Goal: Contribute content: Add original content to the website for others to see

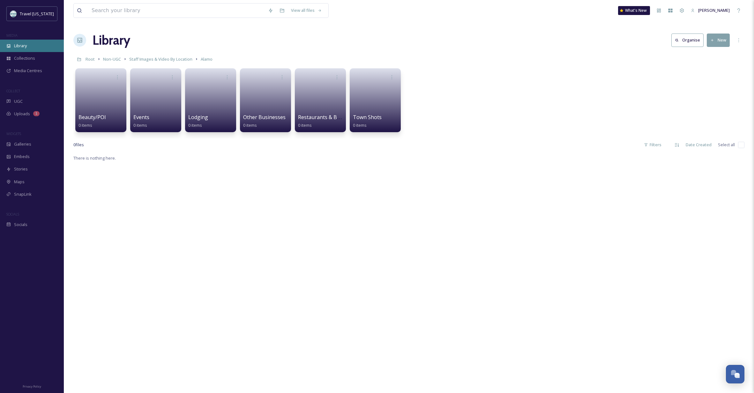
click at [22, 45] on span "Library" at bounding box center [20, 46] width 13 height 6
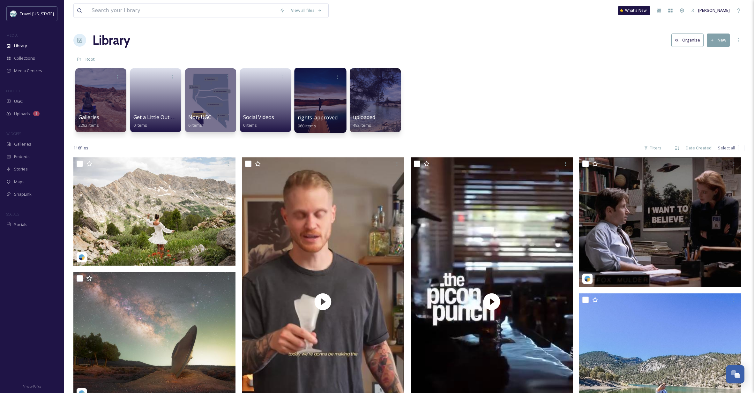
click at [318, 110] on div at bounding box center [320, 100] width 52 height 65
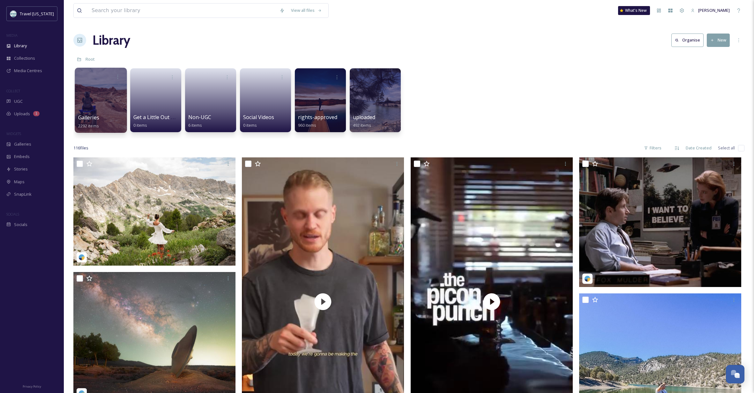
click at [103, 107] on div at bounding box center [101, 100] width 52 height 65
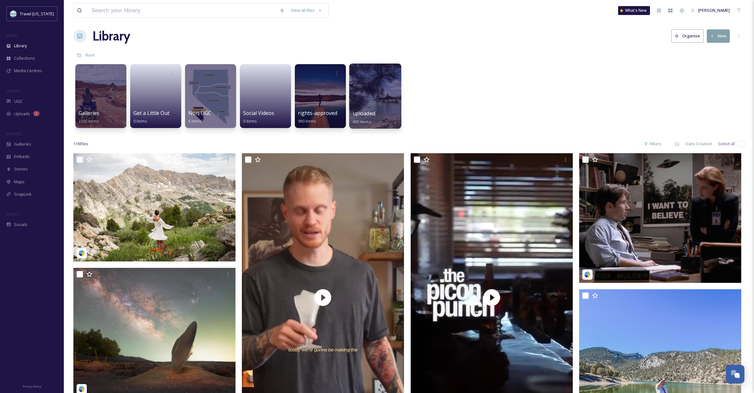
click at [380, 91] on div at bounding box center [375, 95] width 52 height 65
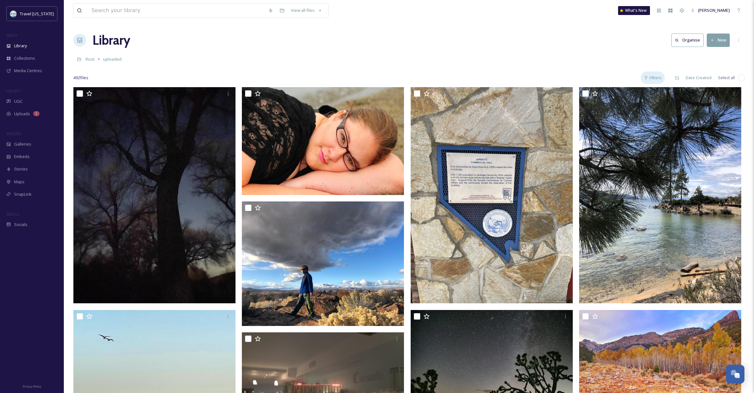
scroll to position [0, 0]
click at [654, 77] on div "Filters" at bounding box center [652, 77] width 24 height 12
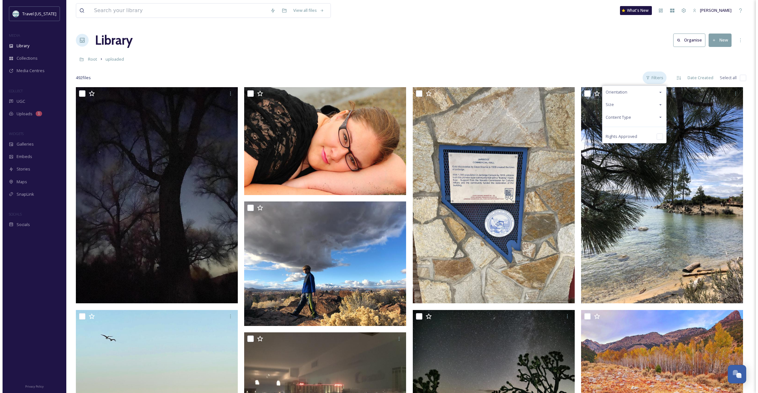
scroll to position [0, 0]
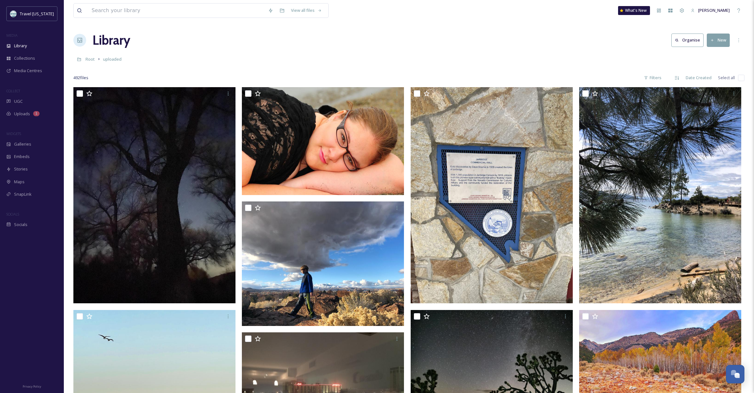
click at [579, 39] on div "Library Organise New" at bounding box center [408, 40] width 671 height 19
click at [736, 40] on icon at bounding box center [738, 40] width 5 height 5
click at [515, 41] on div "Library Organise New" at bounding box center [408, 40] width 671 height 19
click at [17, 102] on span "UGC" at bounding box center [18, 101] width 9 height 6
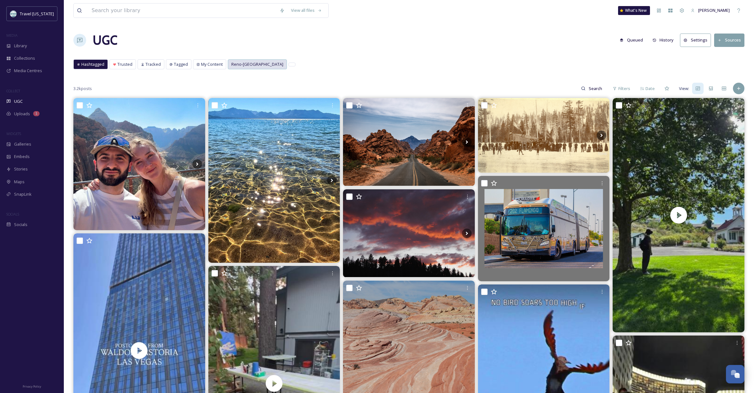
scroll to position [0, 0]
click at [252, 66] on span "Reno-[GEOGRAPHIC_DATA]" at bounding box center [257, 64] width 52 height 6
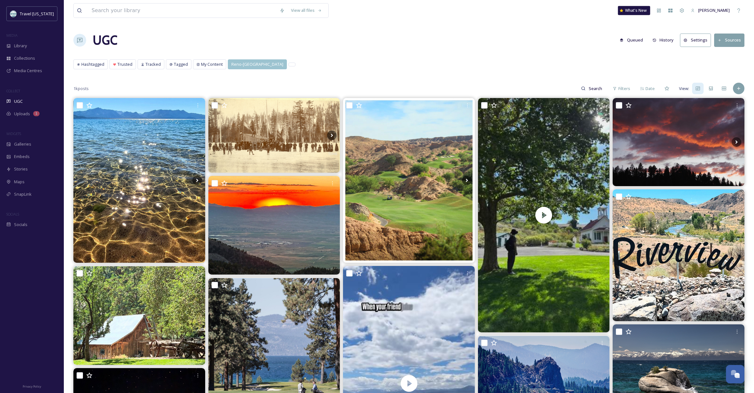
click at [634, 10] on div "What's New" at bounding box center [634, 10] width 32 height 9
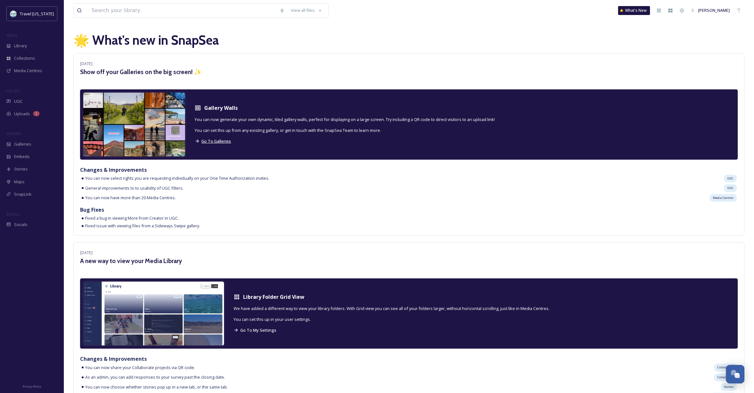
click at [206, 140] on span "Go To Galleries" at bounding box center [216, 141] width 30 height 6
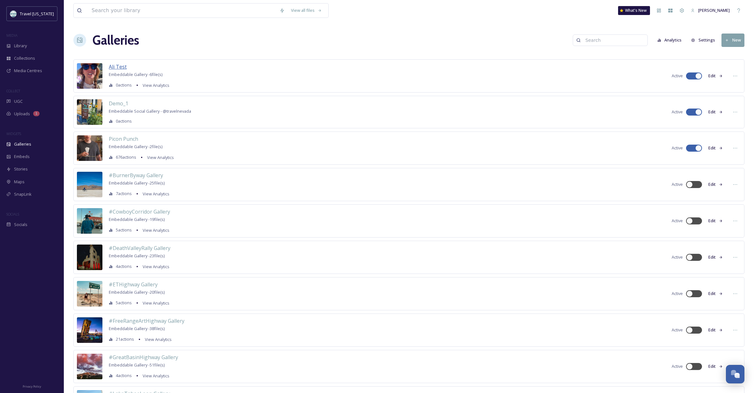
click at [114, 66] on span "Ali Test" at bounding box center [118, 66] width 18 height 7
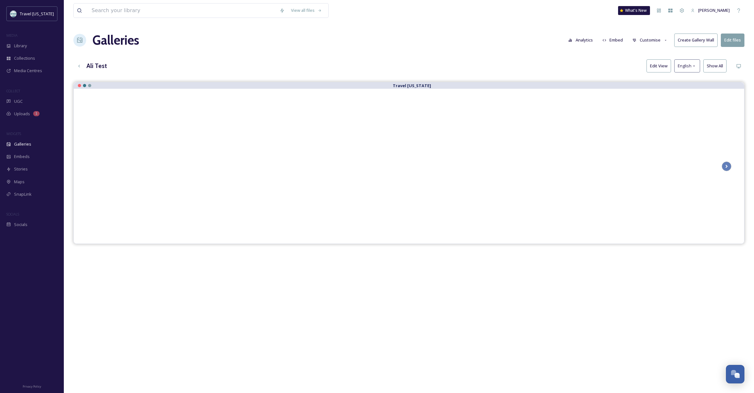
click at [666, 39] on icon at bounding box center [665, 40] width 4 height 4
click at [697, 39] on button "Create Gallery Wall" at bounding box center [695, 39] width 43 height 13
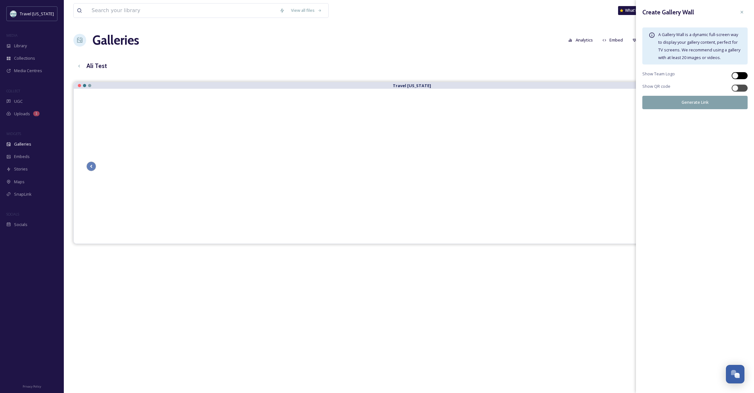
click at [736, 75] on div at bounding box center [735, 75] width 6 height 6
checkbox input "true"
drag, startPoint x: 735, startPoint y: 88, endPoint x: 739, endPoint y: 89, distance: 4.8
click at [734, 88] on div at bounding box center [735, 88] width 6 height 6
checkbox input "true"
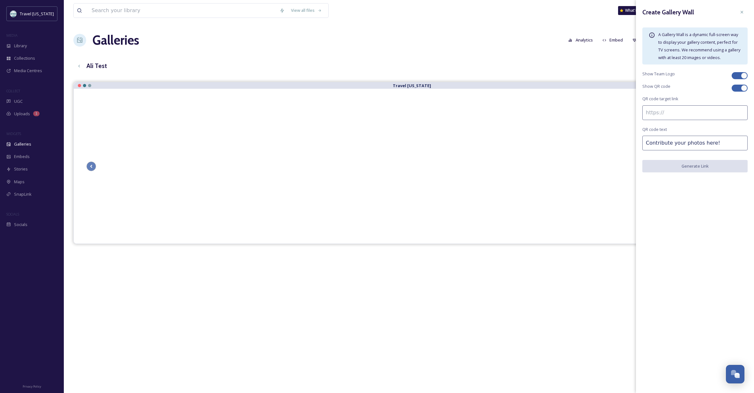
click at [665, 111] on input at bounding box center [694, 112] width 105 height 15
click at [666, 113] on input at bounding box center [694, 112] width 105 height 15
type input "https://travelnevada.com"
type input "Visit Travel Nevada!"
click at [703, 166] on button "Generate Link" at bounding box center [694, 166] width 105 height 13
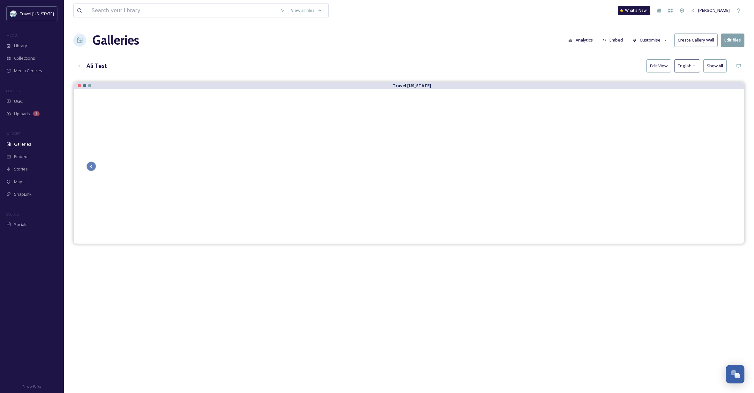
click at [703, 43] on button "Create Gallery Wall" at bounding box center [695, 39] width 43 height 13
click at [594, 57] on div "View all files What's New Kippy Spilker Galleries Analytics Embed Customise Cre…" at bounding box center [409, 242] width 690 height 484
click at [697, 38] on button "Create Gallery Wall" at bounding box center [695, 39] width 43 height 13
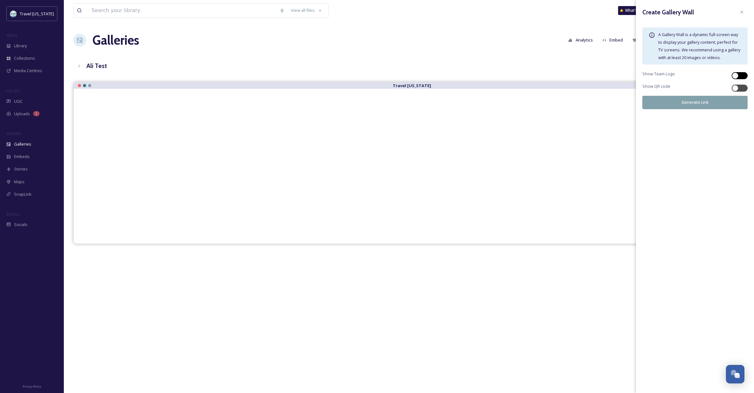
click at [737, 74] on div at bounding box center [735, 75] width 6 height 6
checkbox input "true"
click at [734, 86] on div at bounding box center [735, 88] width 6 height 6
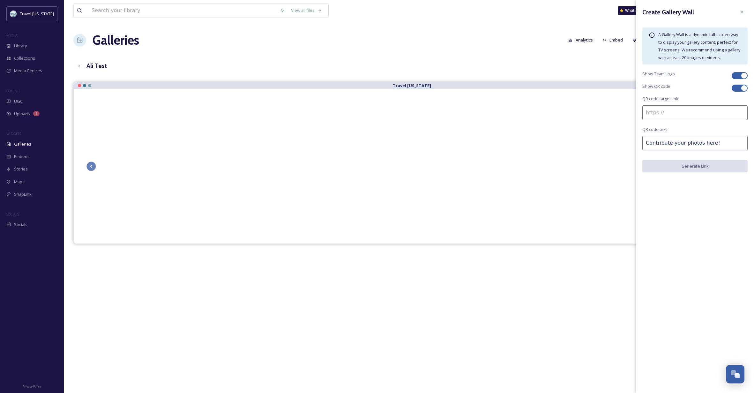
click at [744, 87] on div at bounding box center [743, 88] width 6 height 6
checkbox input "false"
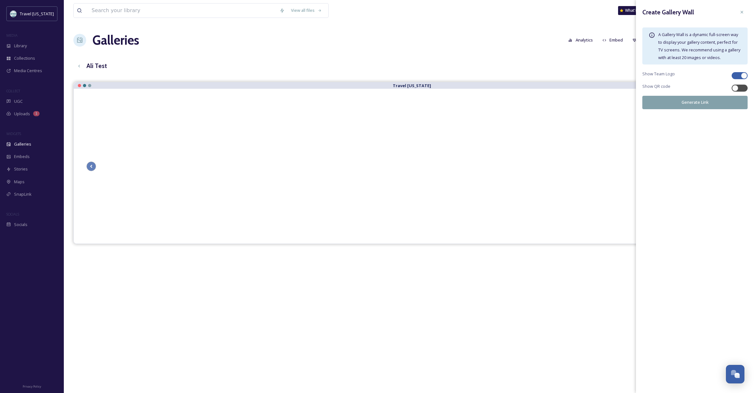
click at [679, 51] on span "A Gallery Wall is a dynamic full-screen way to display your gallery content, pe…" at bounding box center [699, 46] width 82 height 29
click at [618, 67] on div "Ali Test Edit View English Show All" at bounding box center [408, 65] width 671 height 13
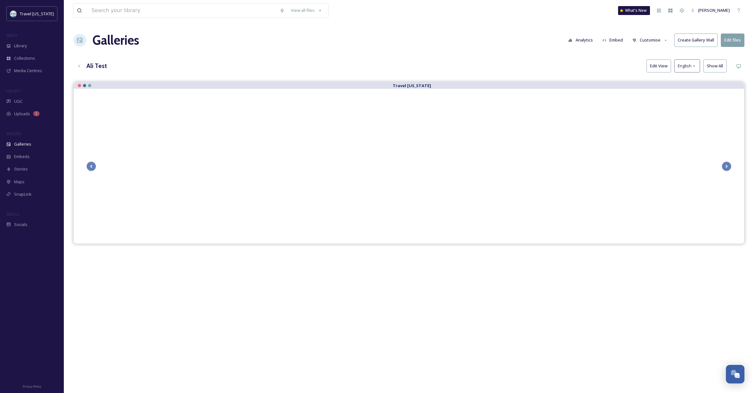
click at [690, 39] on button "Create Gallery Wall" at bounding box center [695, 39] width 43 height 13
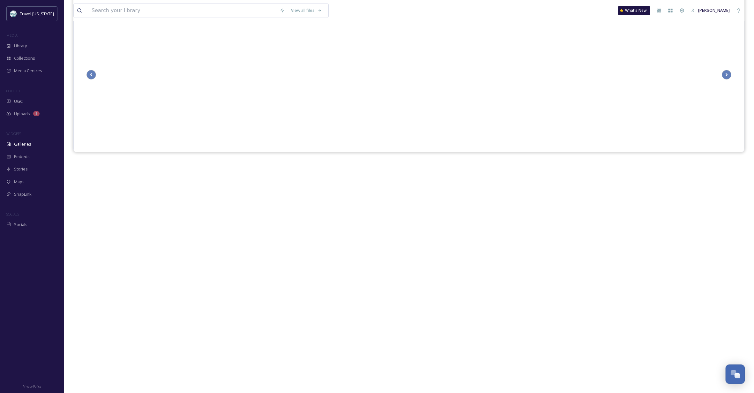
click at [731, 370] on div "Open Chat" at bounding box center [734, 373] width 19 height 11
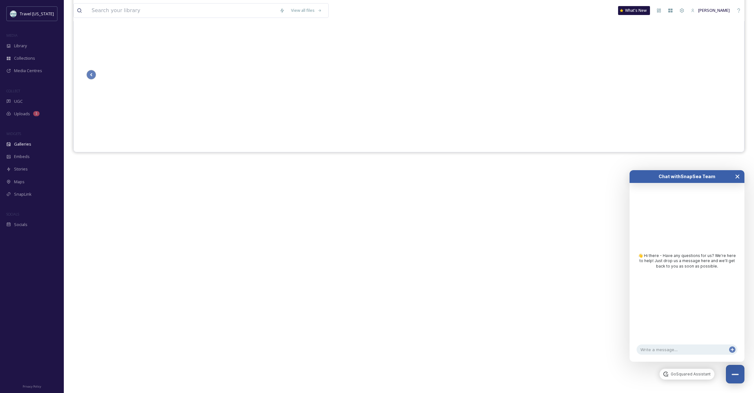
click at [737, 175] on icon "Close Chat" at bounding box center [736, 176] width 5 height 5
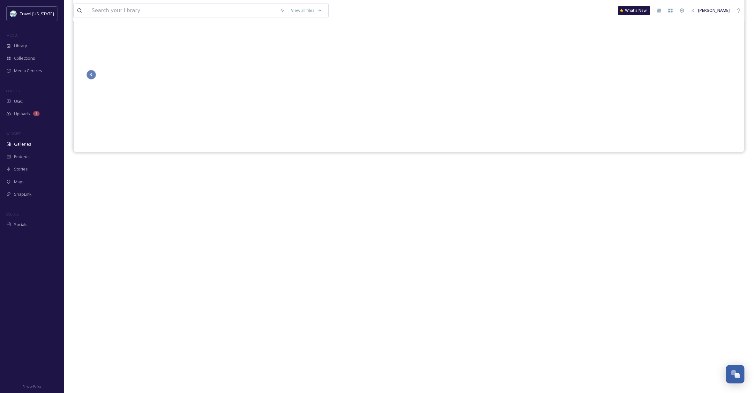
scroll to position [0, 0]
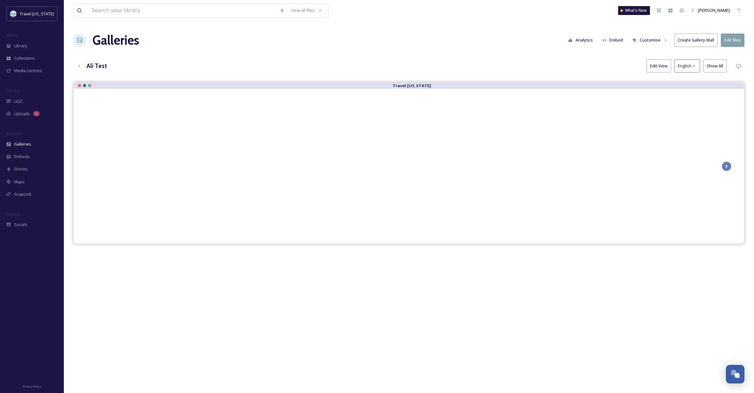
click at [654, 65] on button "Edit View" at bounding box center [658, 65] width 25 height 13
click at [660, 64] on button "Preview" at bounding box center [659, 65] width 23 height 13
click at [709, 67] on button "Show All" at bounding box center [714, 65] width 23 height 13
click at [663, 65] on button "Edit View" at bounding box center [663, 65] width 25 height 13
click at [691, 41] on button "Create Gallery Wall" at bounding box center [695, 39] width 43 height 13
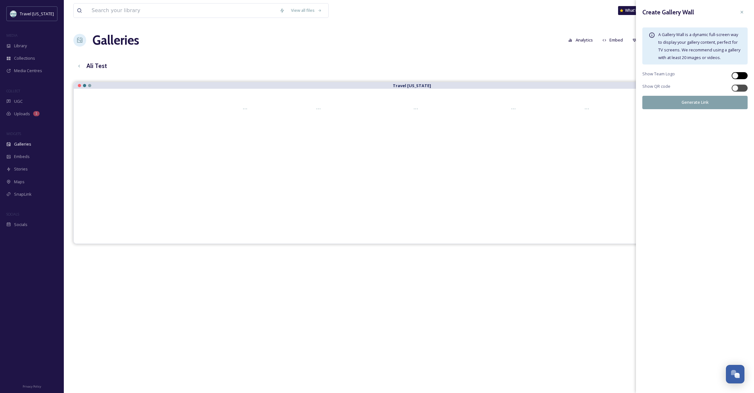
click at [733, 75] on div at bounding box center [735, 75] width 6 height 6
checkbox input "true"
click at [690, 102] on button "Generate Link" at bounding box center [694, 102] width 105 height 13
click at [741, 113] on icon at bounding box center [741, 112] width 5 height 5
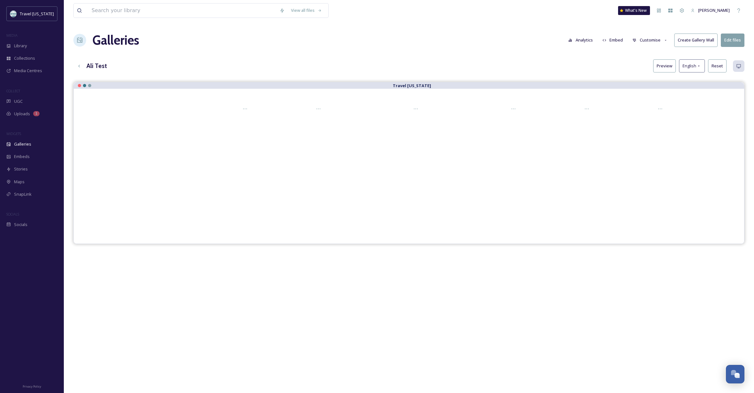
click at [486, 297] on div "Travel [US_STATE]" at bounding box center [408, 278] width 671 height 393
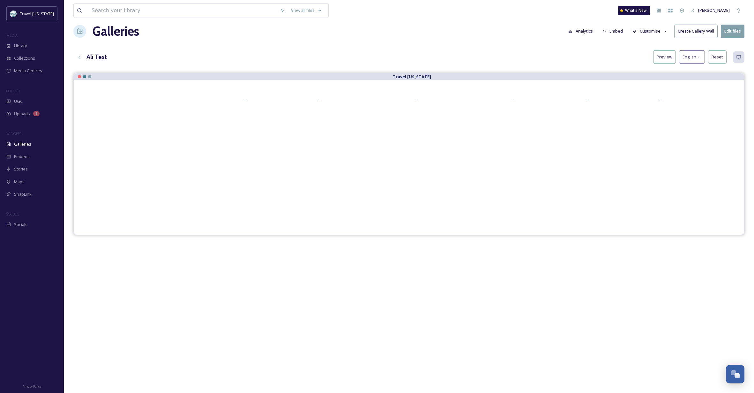
scroll to position [10, 0]
click at [669, 56] on button "Preview" at bounding box center [664, 55] width 23 height 13
click at [656, 30] on button "Customise" at bounding box center [650, 30] width 42 height 12
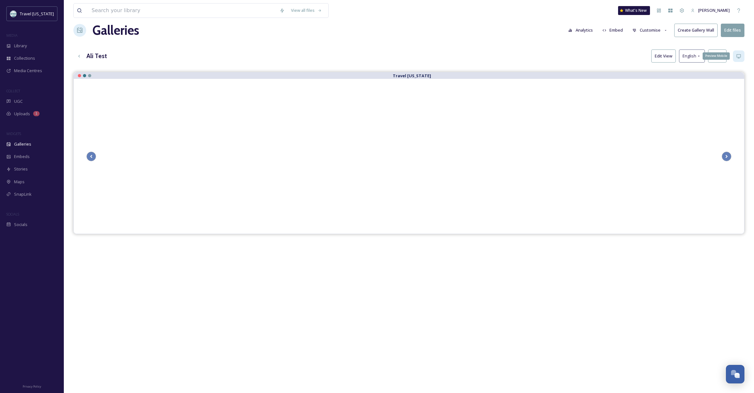
click at [736, 54] on icon at bounding box center [738, 56] width 5 height 5
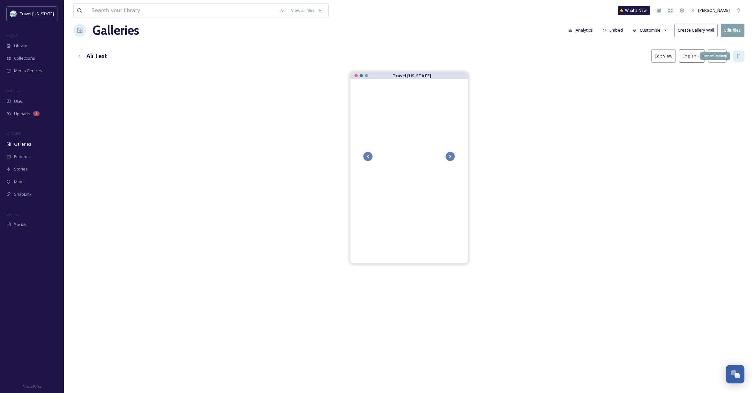
click at [736, 54] on icon at bounding box center [738, 56] width 5 height 5
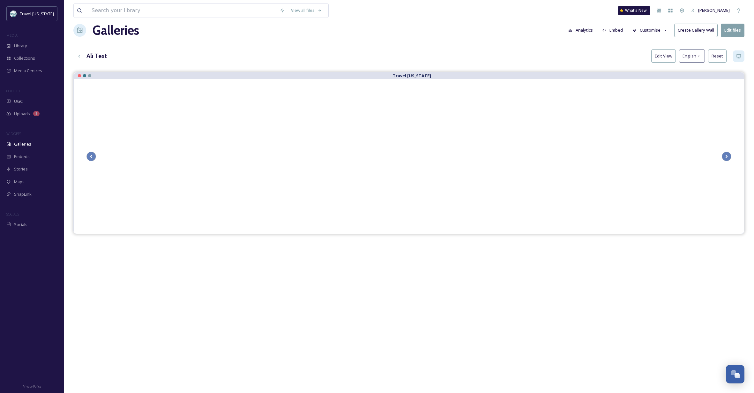
click at [698, 31] on button "Create Gallery Wall" at bounding box center [695, 30] width 43 height 13
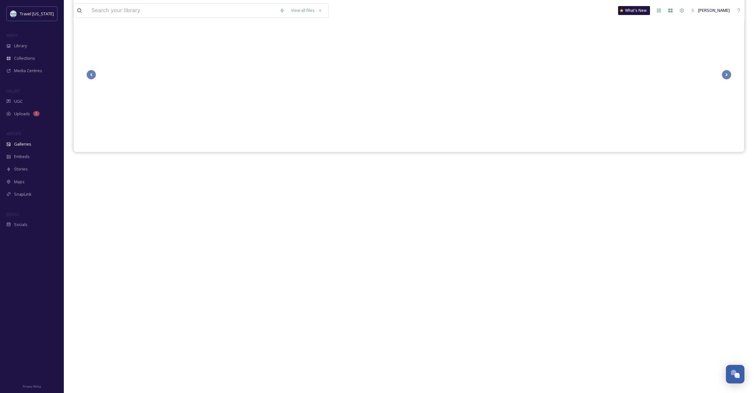
scroll to position [0, 0]
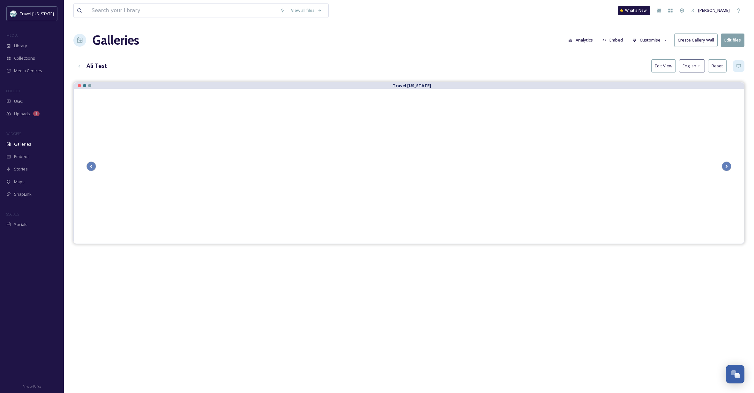
click at [704, 41] on button "Create Gallery Wall" at bounding box center [695, 39] width 43 height 13
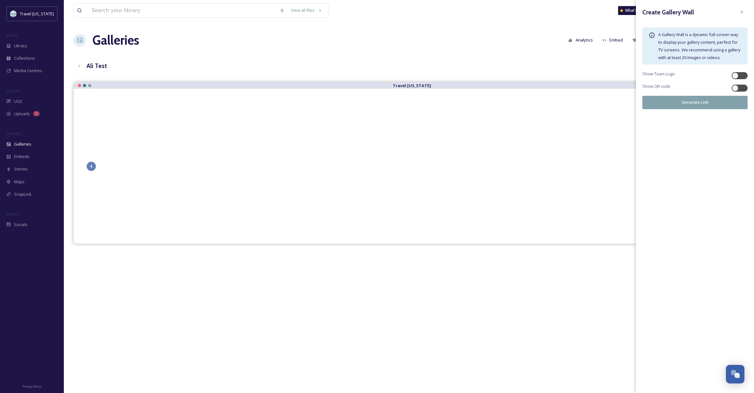
click at [704, 41] on span "A Gallery Wall is a dynamic full-screen way to display your gallery content, pe…" at bounding box center [699, 46] width 82 height 29
click at [742, 12] on icon at bounding box center [741, 12] width 5 height 5
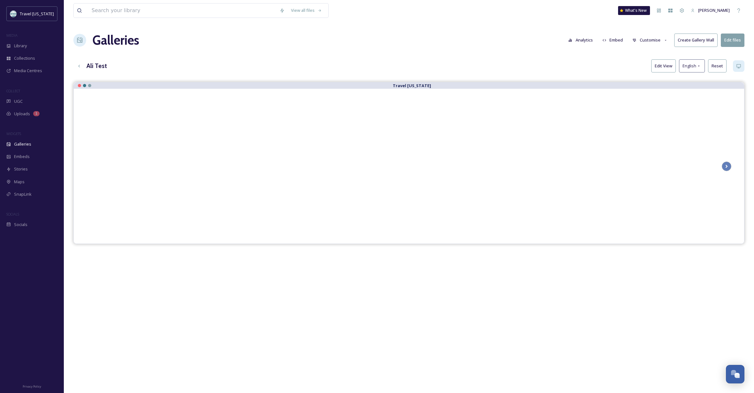
click at [570, 12] on div "View all files What's New Kippy Spilker" at bounding box center [408, 10] width 671 height 21
click at [737, 11] on icon at bounding box center [738, 10] width 5 height 5
click at [699, 40] on button "Create Gallery Wall" at bounding box center [695, 39] width 43 height 13
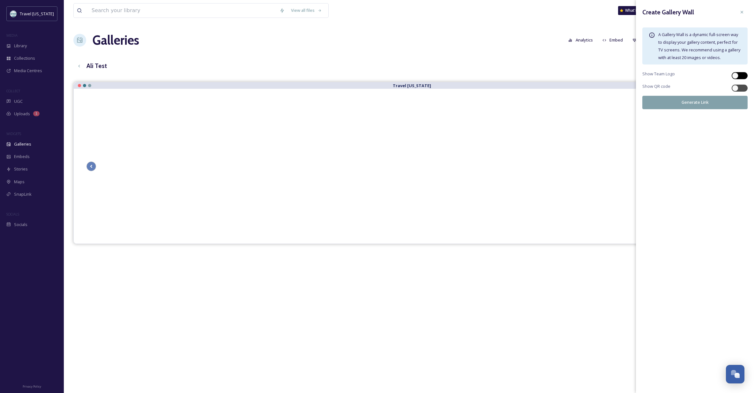
click at [735, 73] on div at bounding box center [735, 75] width 6 height 6
checkbox input "true"
click at [704, 101] on button "Generate Link" at bounding box center [694, 102] width 105 height 13
click at [741, 113] on icon at bounding box center [741, 112] width 5 height 5
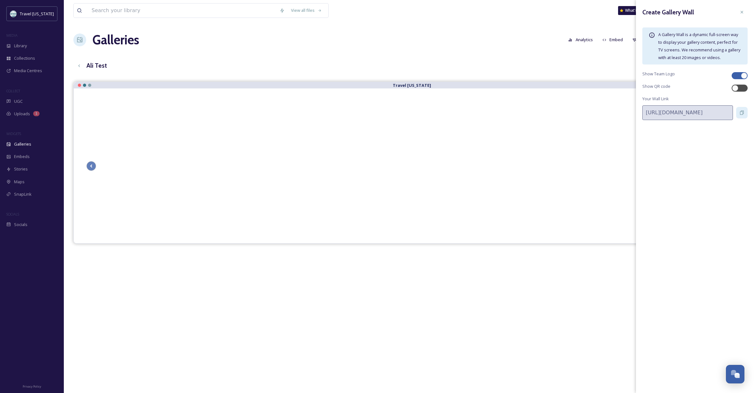
click at [229, 274] on div "Travel [US_STATE]" at bounding box center [408, 278] width 671 height 393
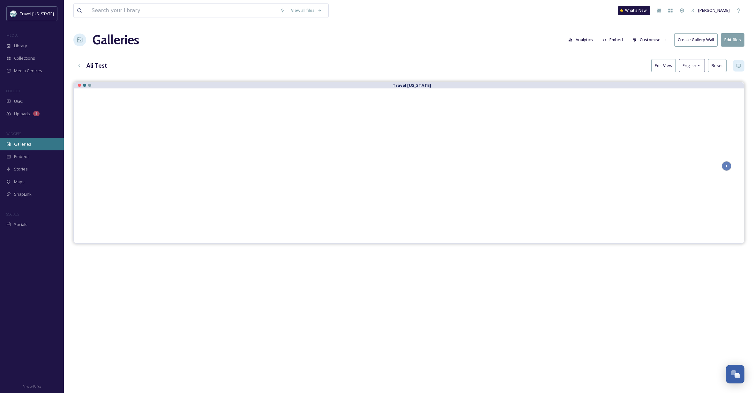
click at [21, 143] on span "Galleries" at bounding box center [22, 144] width 17 height 6
